Goal: Find specific page/section: Find specific page/section

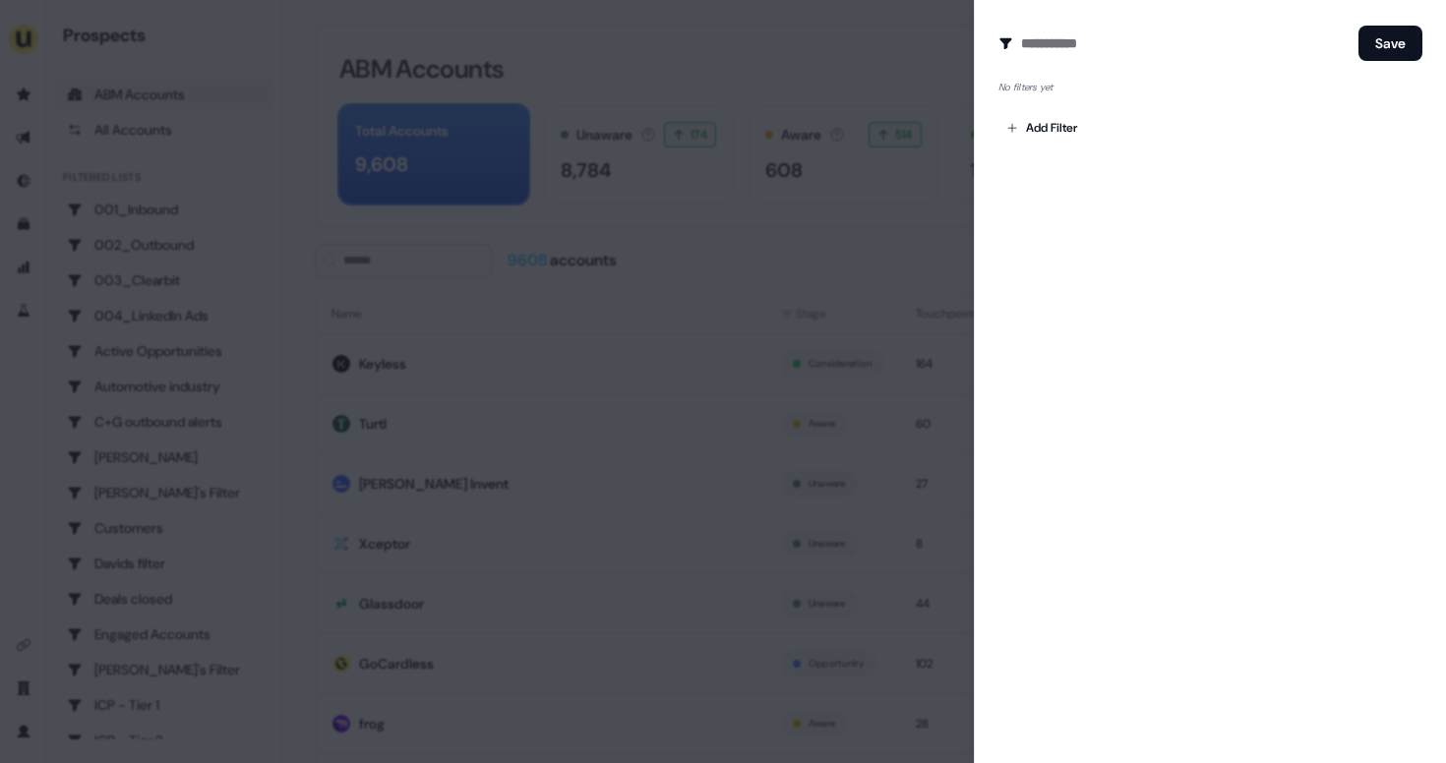
click at [550, 101] on div at bounding box center [723, 381] width 1446 height 763
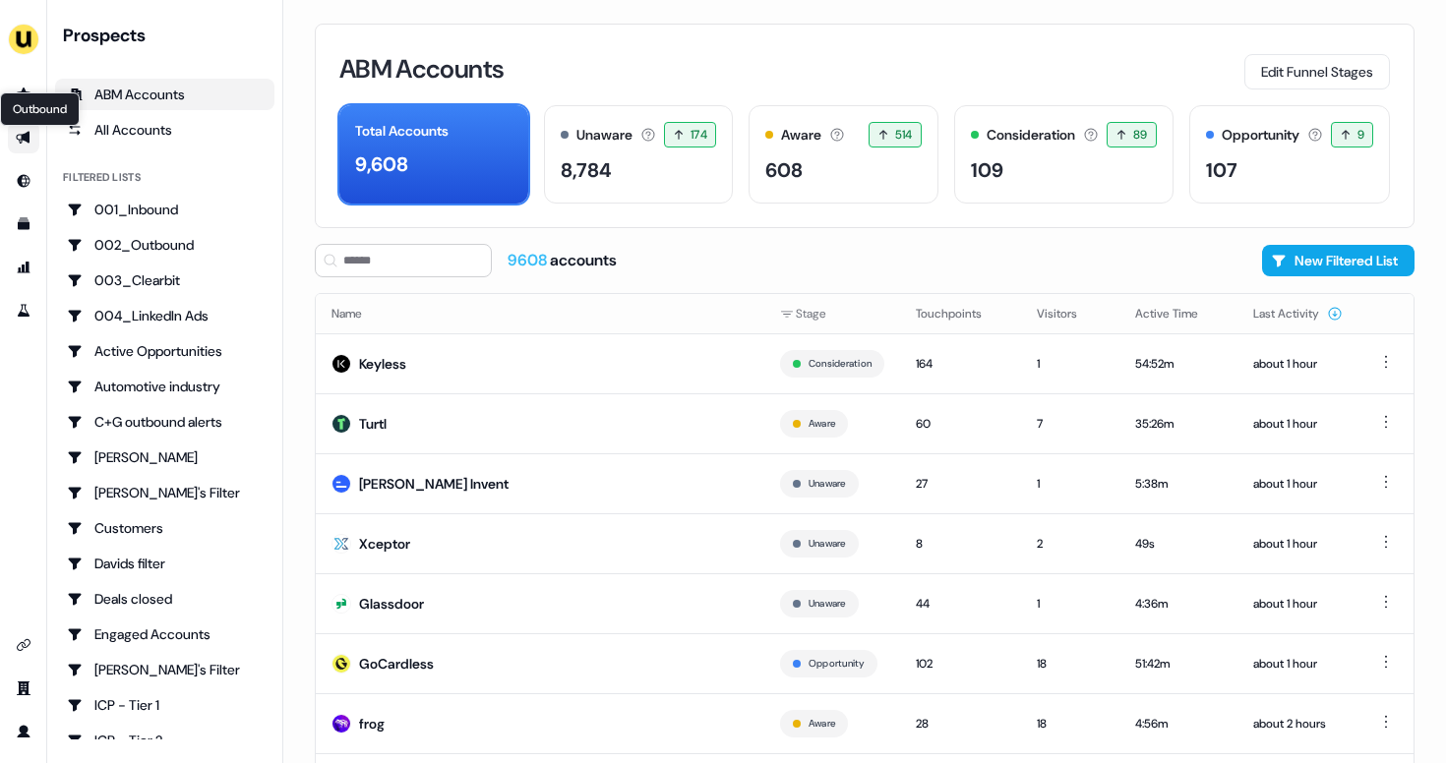
click at [25, 136] on icon "Go to outbound experience" at bounding box center [23, 138] width 14 height 13
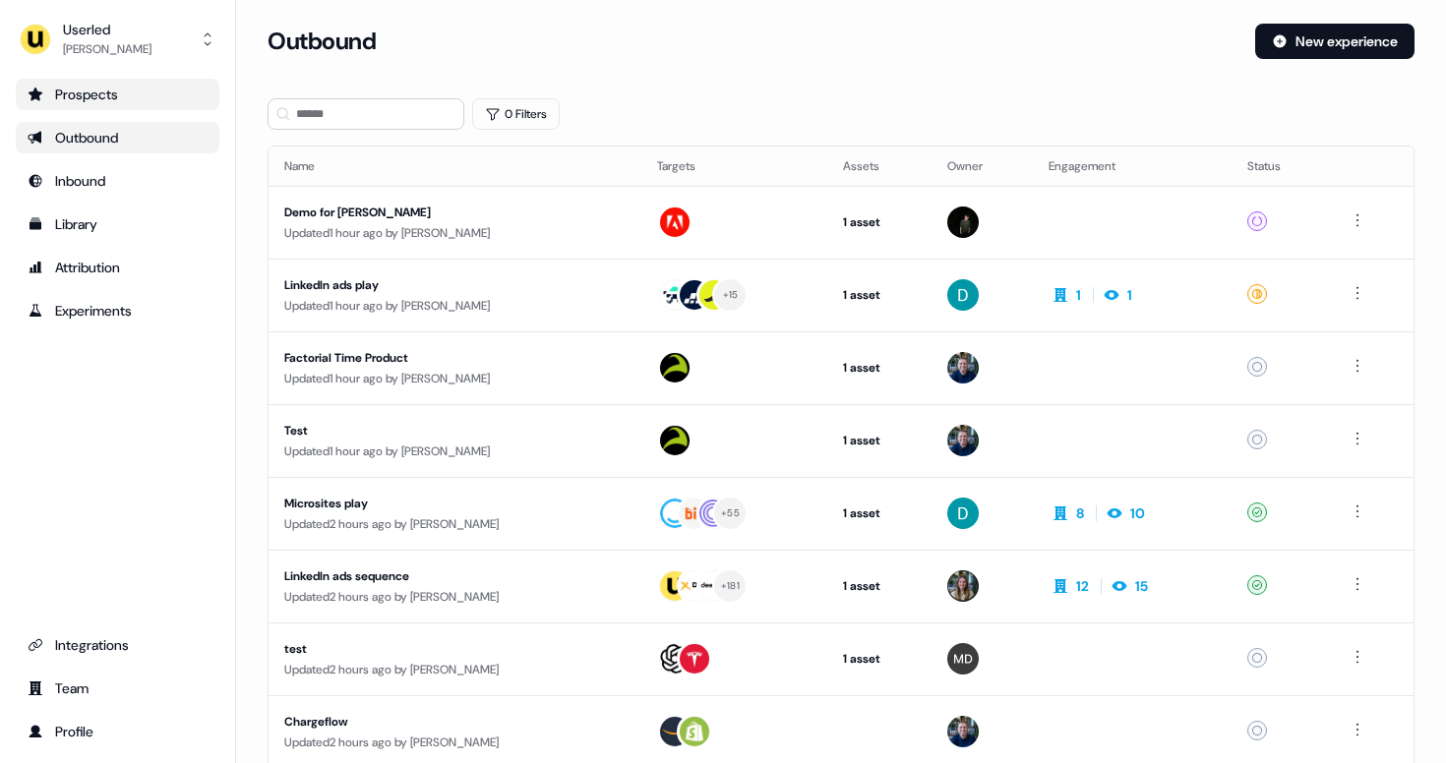
click at [96, 90] on div "Prospects" at bounding box center [118, 95] width 180 height 20
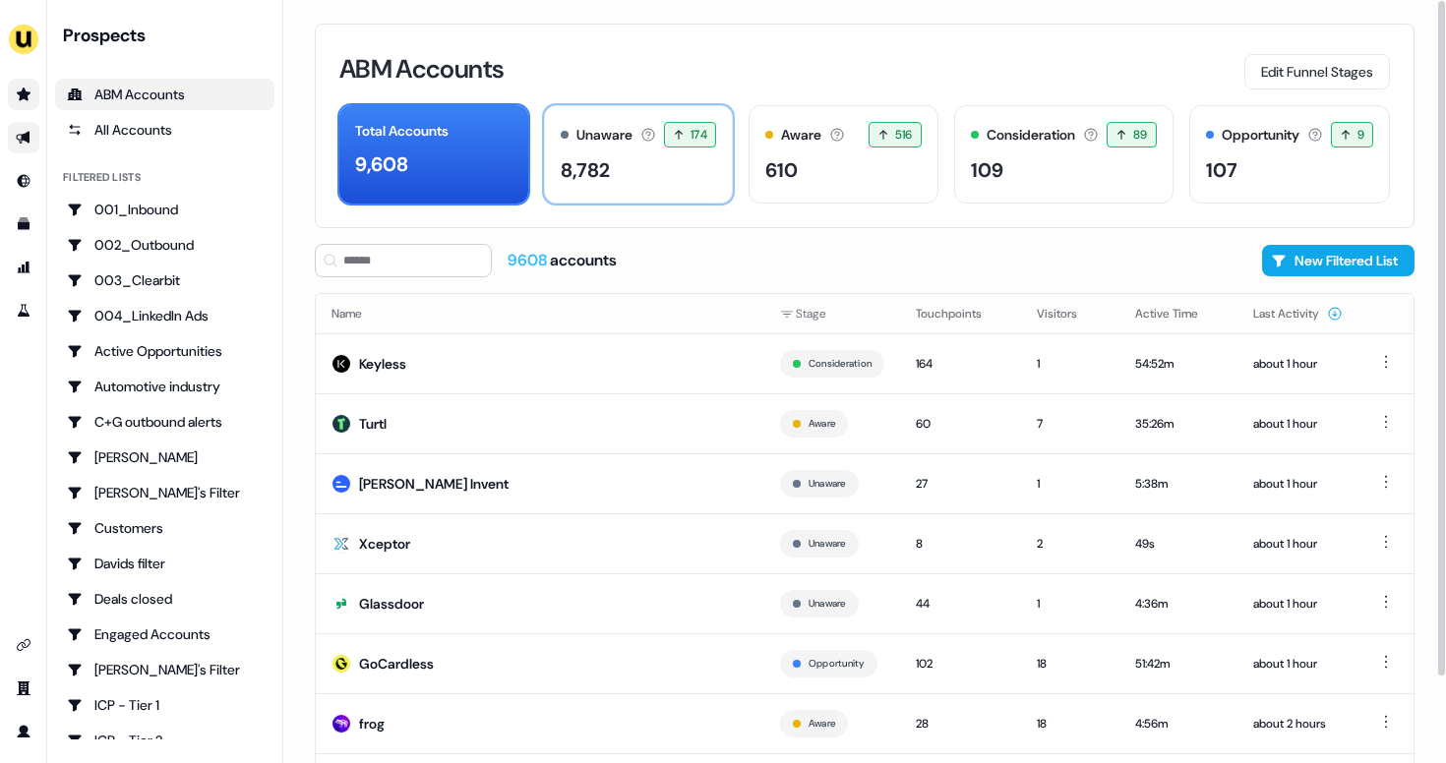
click at [630, 184] on div "8,782" at bounding box center [639, 170] width 156 height 30
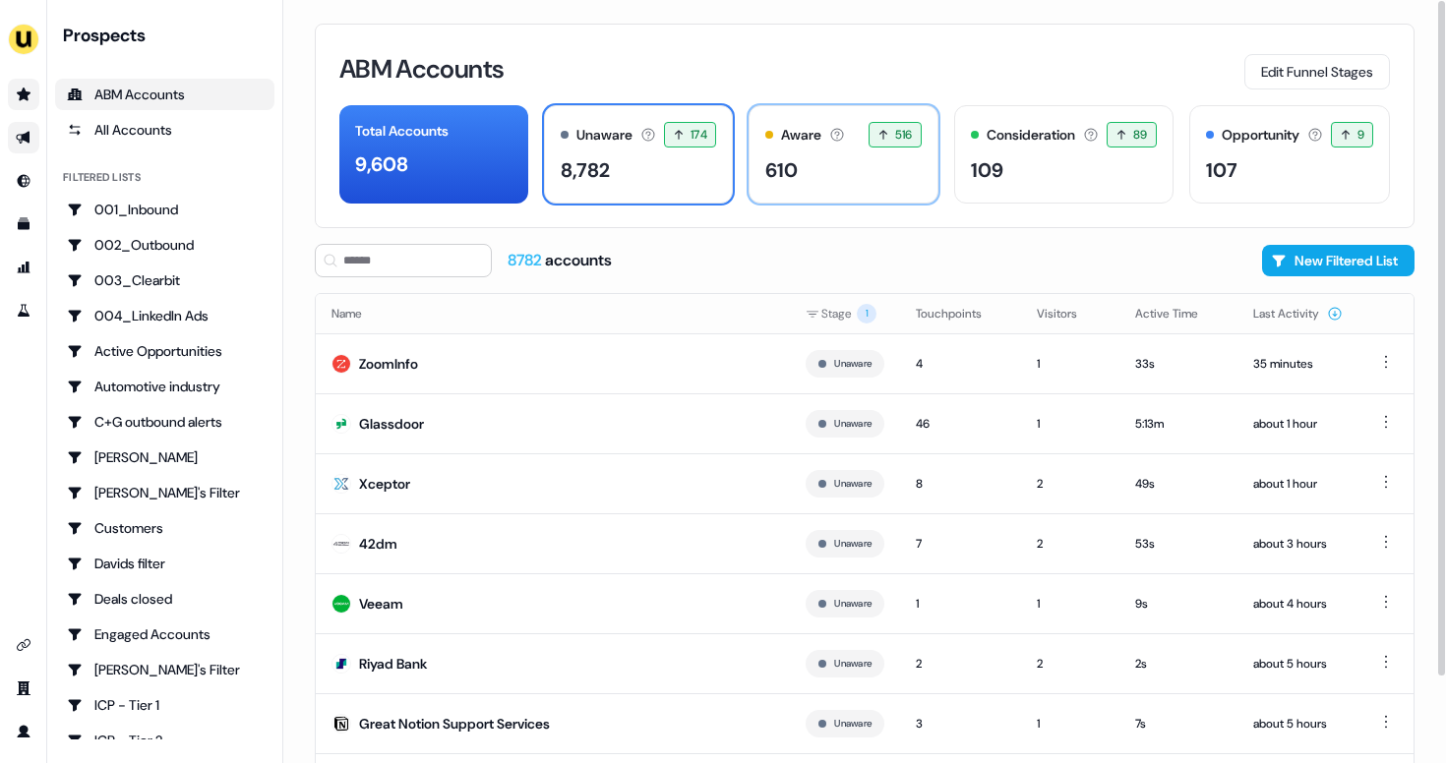
click at [800, 177] on div "610" at bounding box center [843, 170] width 156 height 30
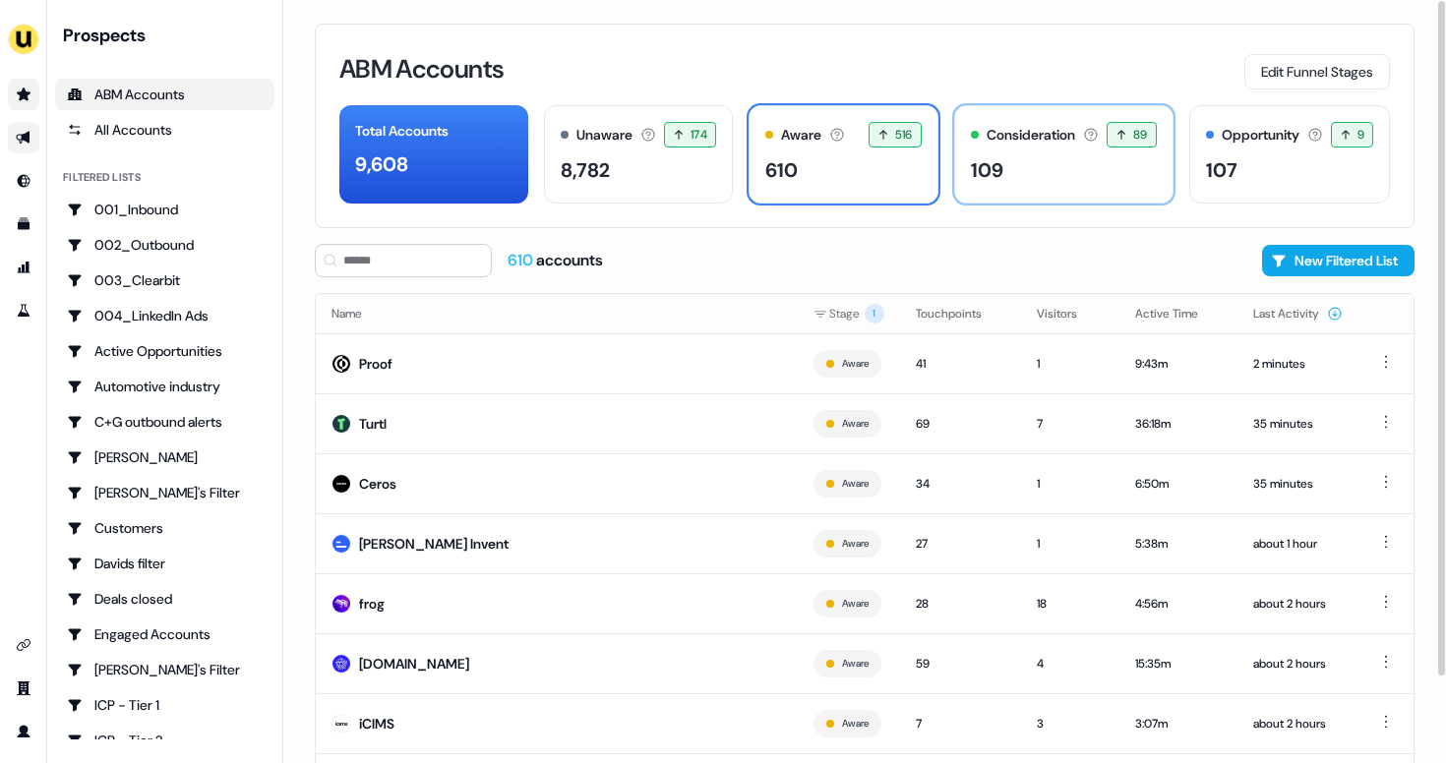
click at [999, 191] on div "Consideration Accounts with 25+ minutes of usage and 2+ visitors in the last 60…" at bounding box center [1063, 154] width 219 height 98
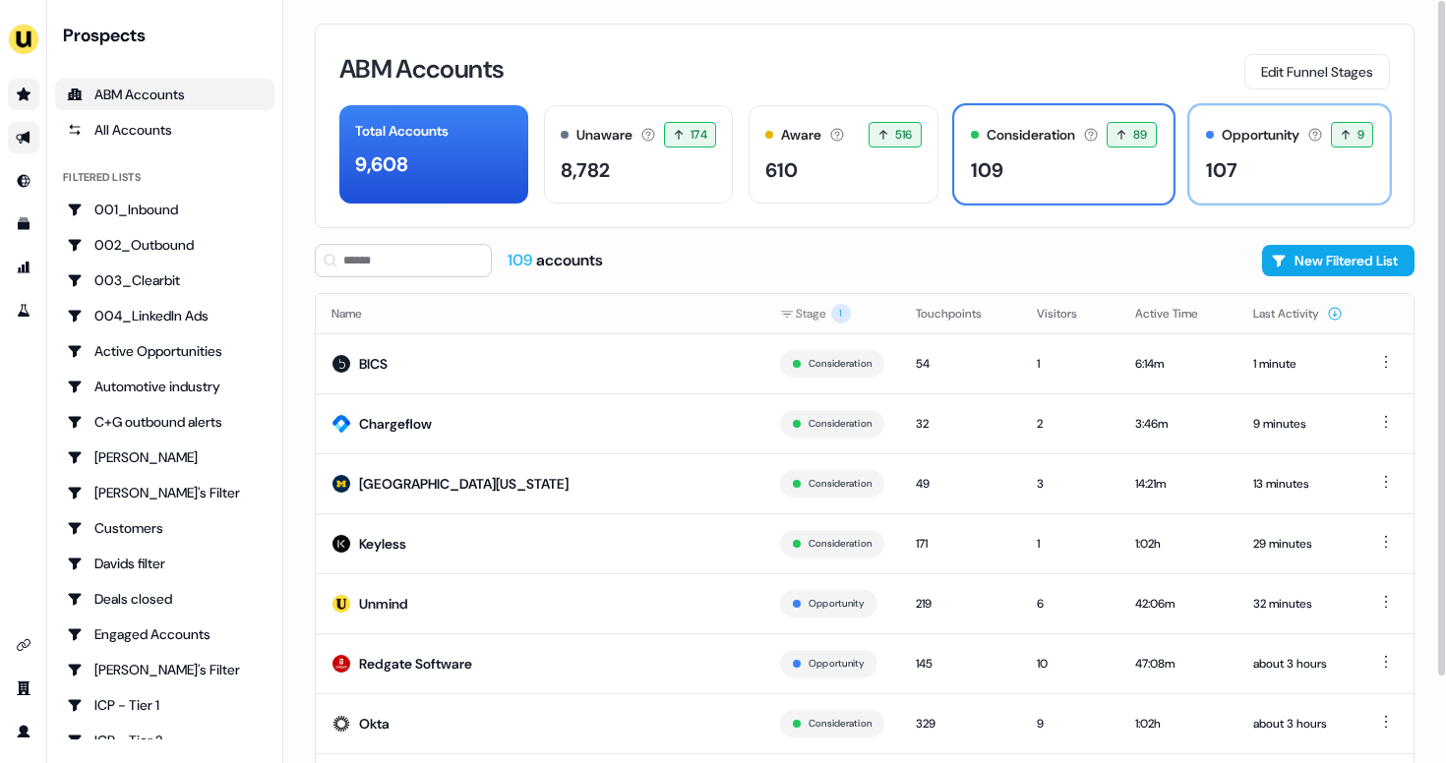
click at [1222, 177] on div "107" at bounding box center [1221, 170] width 31 height 30
